Goal: Information Seeking & Learning: Learn about a topic

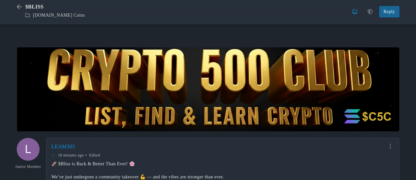
scroll to position [99, 0]
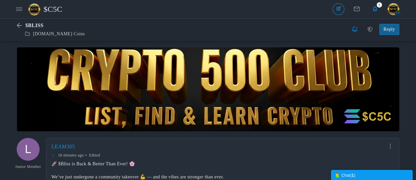
click at [52, 10] on span "$C5C" at bounding box center [56, 9] width 24 height 15
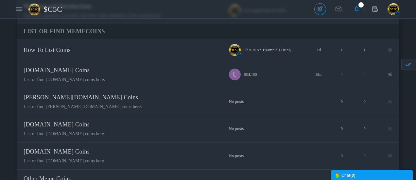
scroll to position [98, 0]
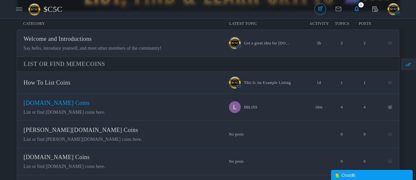
click at [90, 106] on span "[DOMAIN_NAME] Coins" at bounding box center [57, 103] width 66 height 7
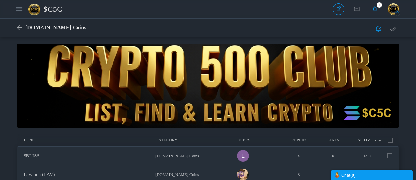
click at [56, 10] on span "$C5C" at bounding box center [56, 9] width 24 height 15
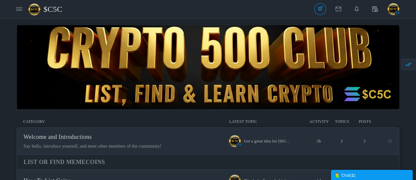
scroll to position [131, 0]
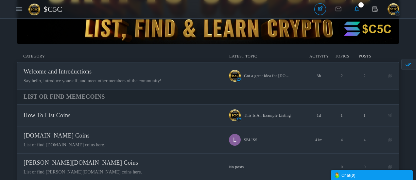
scroll to position [98, 0]
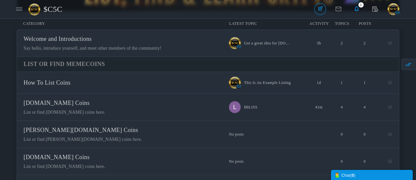
click at [369, 176] on div "Chat ( 0 )" at bounding box center [371, 175] width 75 height 7
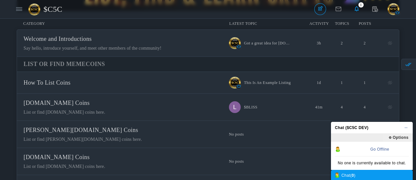
click at [398, 137] on span "Options" at bounding box center [397, 138] width 29 height 8
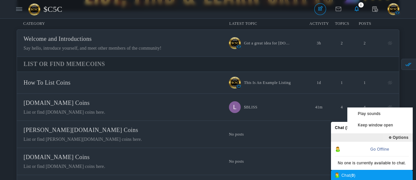
click at [273, 159] on icon "No posts" at bounding box center [279, 161] width 101 height 5
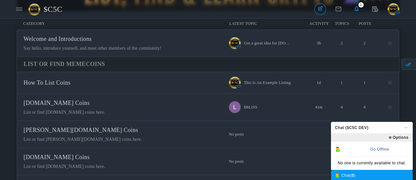
click at [406, 127] on span "Chat ($C5C DEV)" at bounding box center [370, 128] width 78 height 12
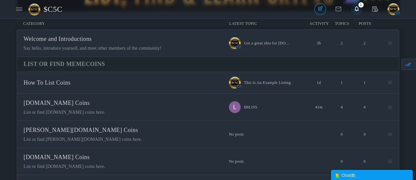
click at [360, 7] on span "1" at bounding box center [361, 4] width 5 height 5
click at [358, 10] on icon at bounding box center [357, 8] width 12 height 11
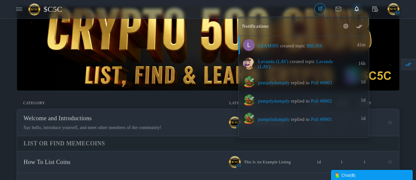
scroll to position [0, 0]
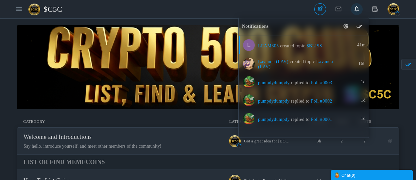
click at [211, 7] on div "Categories Members $C5C Topics Topics Members" at bounding box center [160, 9] width 294 height 15
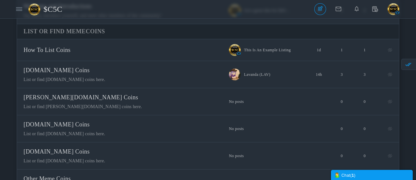
click at [59, 9] on span "$C5C" at bounding box center [56, 9] width 24 height 15
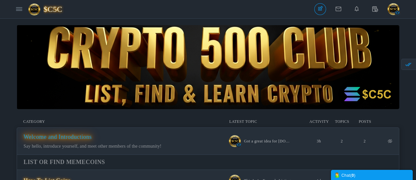
click at [92, 137] on span "Welcome and Introductions" at bounding box center [58, 137] width 68 height 7
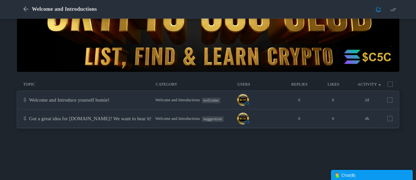
scroll to position [65, 0]
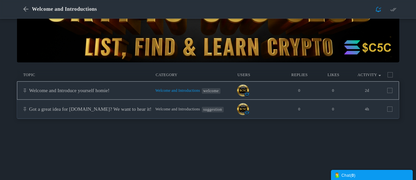
click at [179, 92] on span "Welcome and Introductions" at bounding box center [177, 90] width 45 height 5
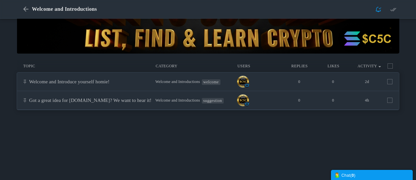
scroll to position [98, 0]
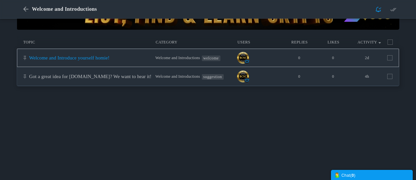
click at [76, 57] on link "Welcome and Introduce yourself homie!" at bounding box center [69, 57] width 80 height 5
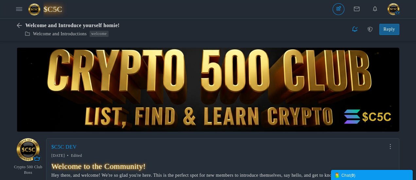
click at [55, 9] on span "$C5C" at bounding box center [56, 9] width 24 height 15
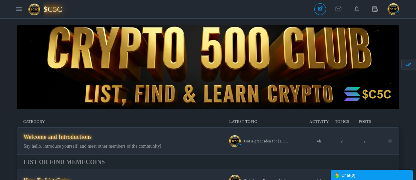
click at [51, 8] on span "$C5C" at bounding box center [56, 9] width 24 height 15
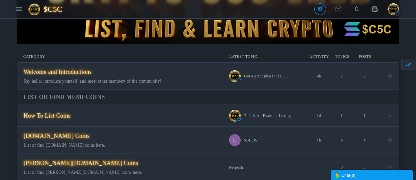
scroll to position [65, 0]
click at [269, 141] on icon "$BLISS 1h by LEAM305" at bounding box center [287, 140] width 86 height 12
click at [90, 136] on span "[DOMAIN_NAME] Coins" at bounding box center [57, 135] width 66 height 7
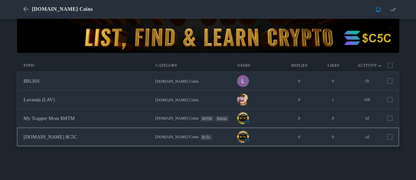
scroll to position [98, 0]
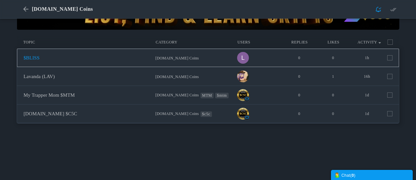
click at [40, 61] on link "$BLISS" at bounding box center [32, 57] width 16 height 5
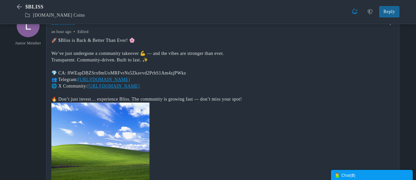
scroll to position [120, 0]
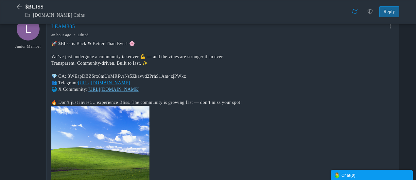
click at [110, 90] on link "https://x.com/i/communities/1955201199428247660" at bounding box center [114, 89] width 52 height 5
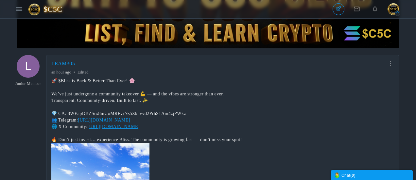
scroll to position [0, 0]
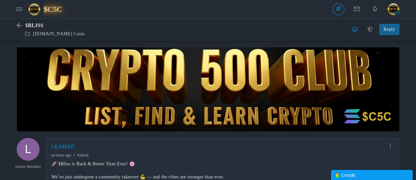
click at [54, 8] on span "$C5C" at bounding box center [56, 9] width 24 height 15
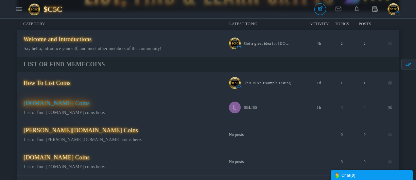
scroll to position [98, 0]
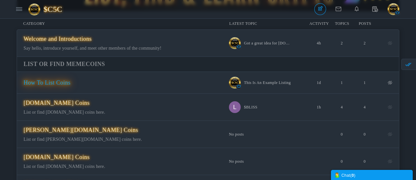
click at [53, 84] on span "How To List Coins" at bounding box center [47, 82] width 47 height 7
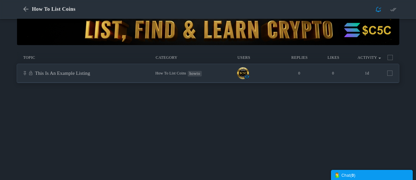
scroll to position [98, 0]
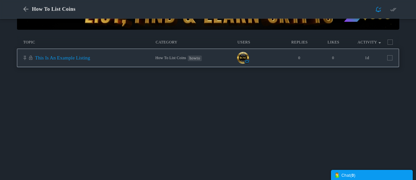
click at [67, 59] on link "This Is An Example Listing" at bounding box center [62, 57] width 55 height 5
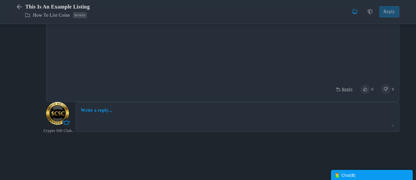
scroll to position [433, 0]
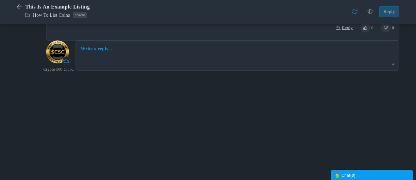
click at [149, 46] on div "Write a reply... Reply Deleting Attachment... getFilename get_filesize 0% Cance…" at bounding box center [238, 56] width 324 height 30
click at [128, 52] on div "Write a reply... Reply Deleting Attachment... getFilename get_filesize 0% Cance…" at bounding box center [238, 56] width 324 height 30
click at [110, 50] on link "Write a reply..." at bounding box center [96, 49] width 31 height 7
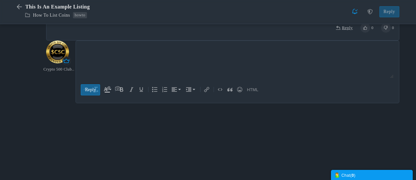
scroll to position [0, 0]
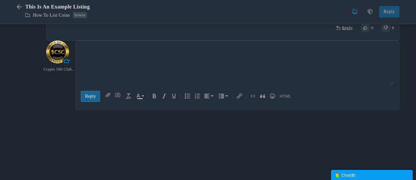
click at [131, 54] on body at bounding box center [237, 64] width 319 height 43
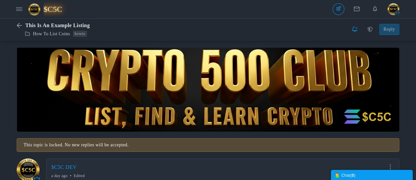
click at [48, 7] on span "$C5C" at bounding box center [56, 9] width 24 height 15
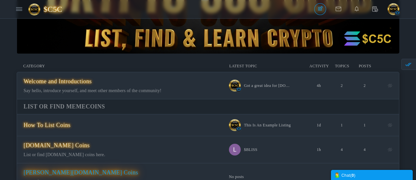
scroll to position [65, 0]
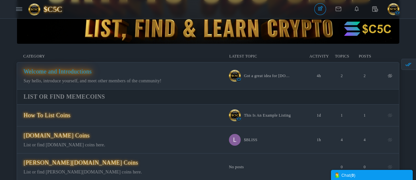
click at [79, 74] on span "Welcome and Introductions" at bounding box center [58, 71] width 68 height 7
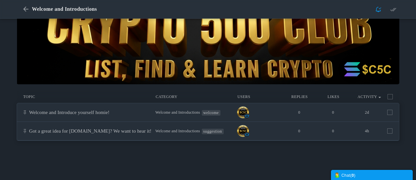
scroll to position [65, 0]
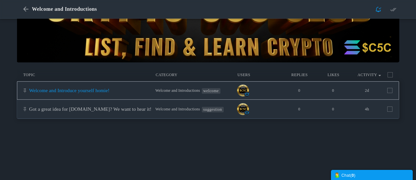
click at [100, 93] on link "Welcome and Introduce yourself homie!" at bounding box center [69, 90] width 80 height 5
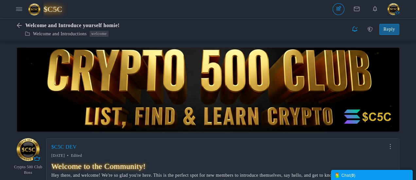
click at [55, 8] on span "$C5C" at bounding box center [56, 9] width 24 height 15
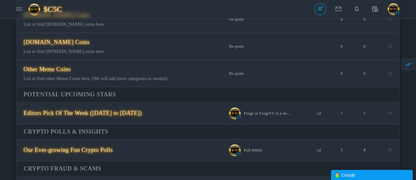
scroll to position [262, 0]
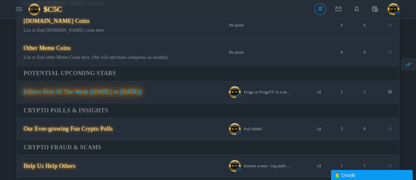
click at [99, 93] on span "Editors Pick Of The Week ([DATE] to [DATE])" at bounding box center [83, 92] width 118 height 7
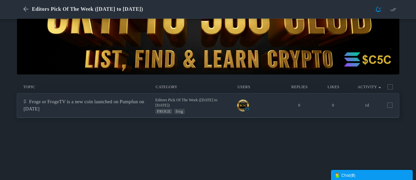
scroll to position [98, 0]
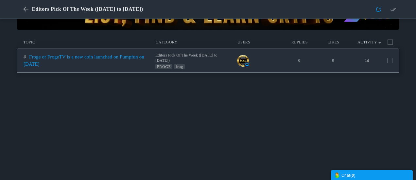
click at [86, 59] on link "Froge or FrogeTV is a new coin launched on Pumpfun on [DATE]" at bounding box center [84, 60] width 121 height 12
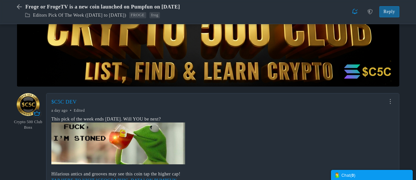
scroll to position [22, 0]
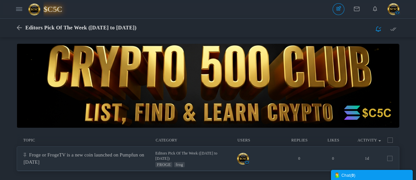
click at [52, 11] on span "$C5C" at bounding box center [56, 9] width 24 height 15
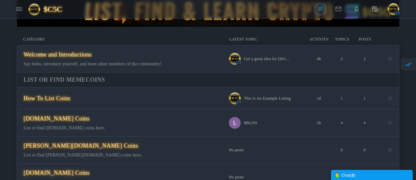
scroll to position [98, 0]
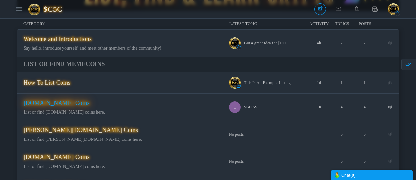
click at [90, 106] on span "[DOMAIN_NAME] Coins" at bounding box center [57, 103] width 66 height 7
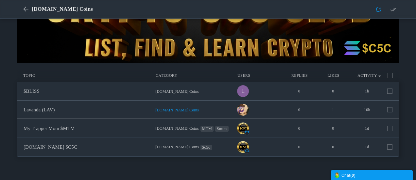
scroll to position [98, 0]
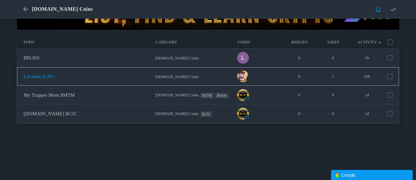
click at [55, 75] on link "Lavanda (LAV)" at bounding box center [39, 76] width 31 height 5
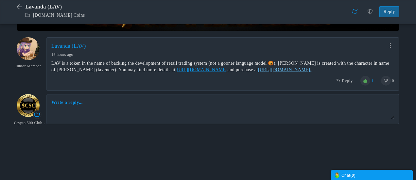
scroll to position [74, 0]
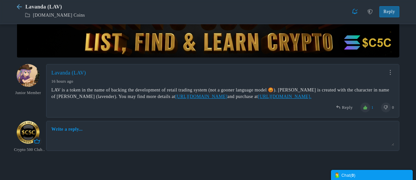
click at [17, 7] on icon at bounding box center [21, 7] width 9 height 6
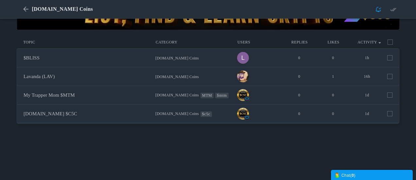
scroll to position [98, 0]
click at [40, 55] on link "$BLISS" at bounding box center [32, 57] width 16 height 5
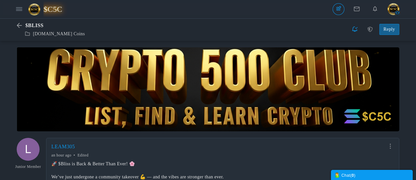
click at [55, 8] on span "$C5C" at bounding box center [56, 9] width 24 height 15
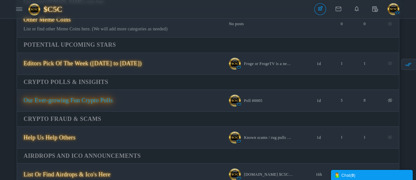
scroll to position [294, 0]
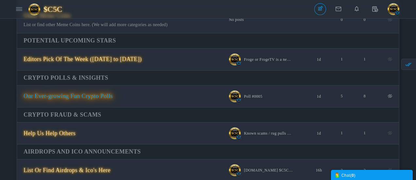
click at [105, 97] on span "Our Ever-growing Fun Crypto Polls" at bounding box center [68, 96] width 89 height 7
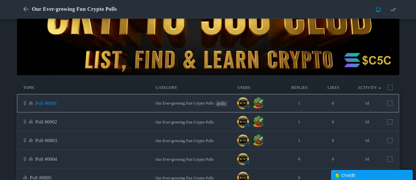
scroll to position [65, 0]
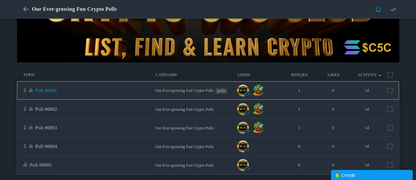
click at [57, 88] on link "Poll #0001" at bounding box center [46, 90] width 22 height 5
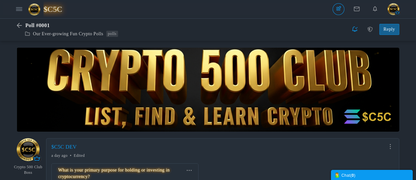
click at [58, 12] on span "$C5C" at bounding box center [56, 9] width 24 height 15
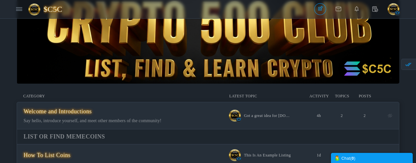
scroll to position [24, 0]
